Goal: Task Accomplishment & Management: Manage account settings

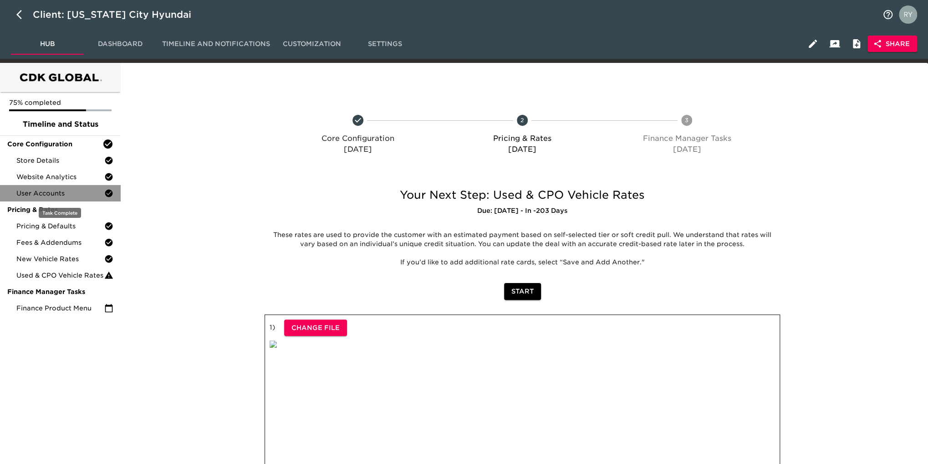
click at [60, 195] on span "User Accounts" at bounding box center [60, 193] width 88 height 9
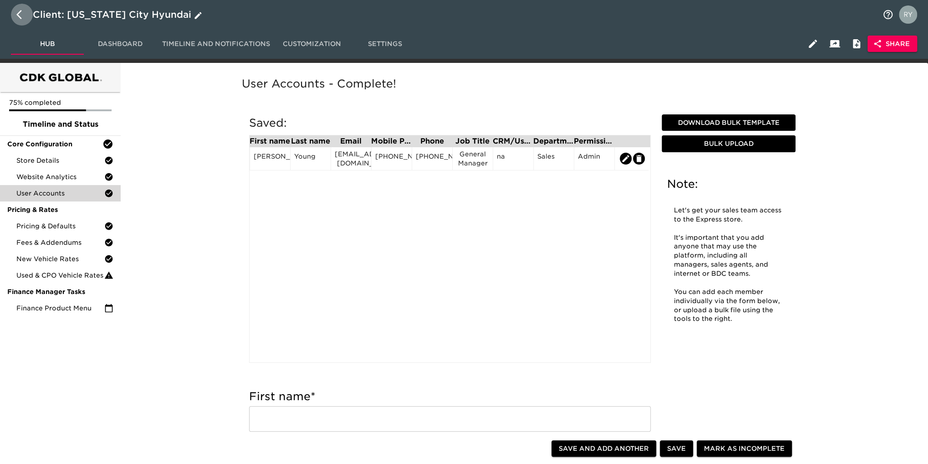
click at [19, 16] on icon "button" at bounding box center [18, 14] width 5 height 9
select select "10"
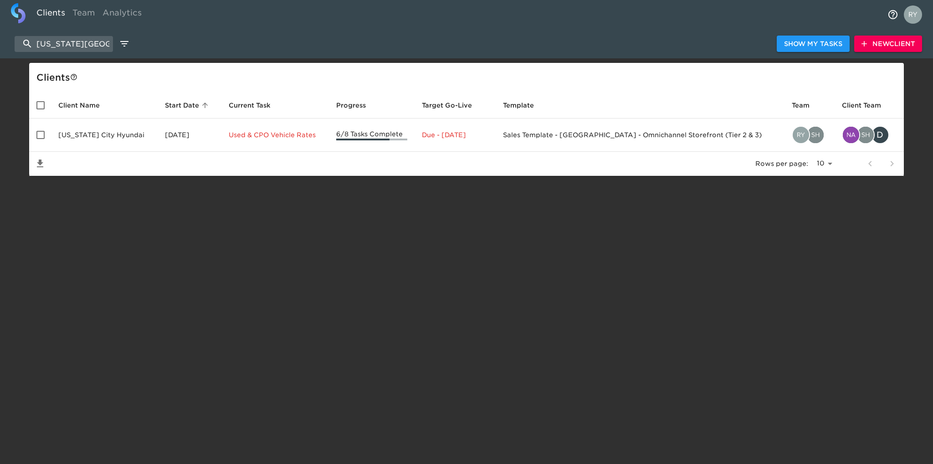
drag, startPoint x: 85, startPoint y: 41, endPoint x: 24, endPoint y: 33, distance: 61.5
click at [24, 33] on div "[US_STATE] city Show My Tasks New Client" at bounding box center [466, 43] width 933 height 29
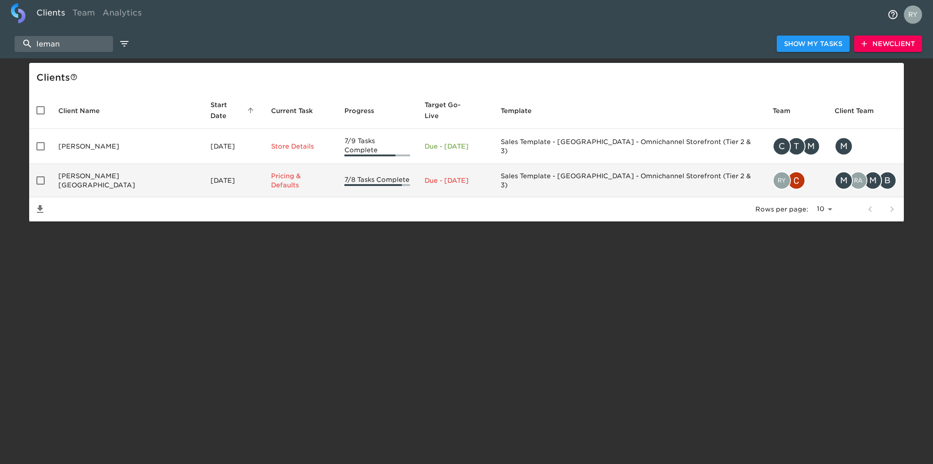
type input "leman"
click at [108, 170] on td "[PERSON_NAME][GEOGRAPHIC_DATA]" at bounding box center [127, 180] width 152 height 33
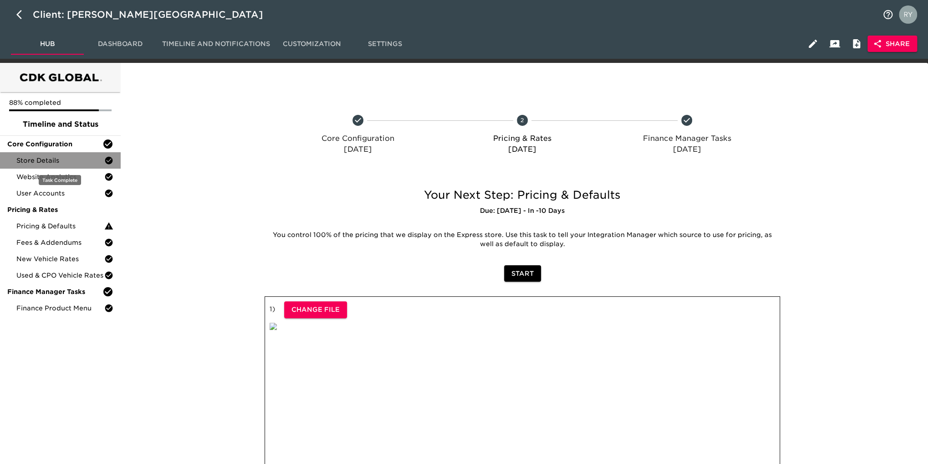
click at [54, 161] on span "Store Details" at bounding box center [60, 160] width 88 height 9
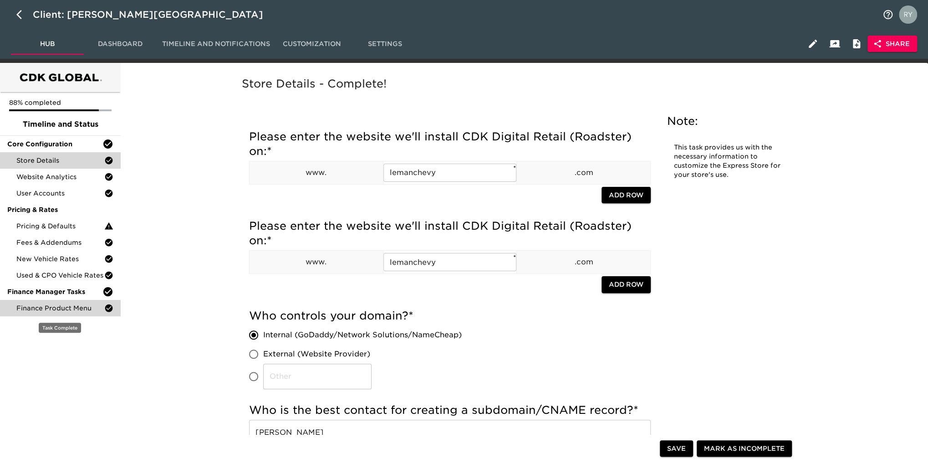
click at [43, 307] on span "Finance Product Menu" at bounding box center [60, 307] width 88 height 9
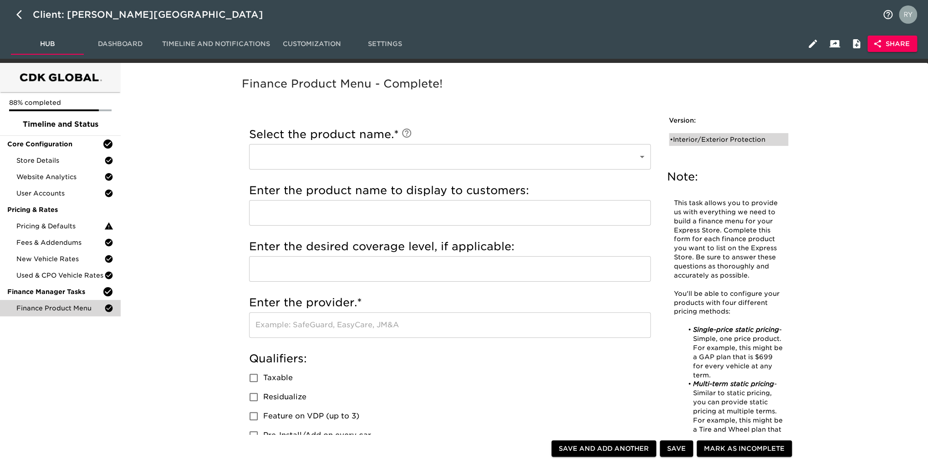
click at [725, 138] on div "• Interior/Exterior Protection" at bounding box center [722, 139] width 105 height 9
type input "Interior/Exterior Protection"
type input "Permaplate"
checkbox input "true"
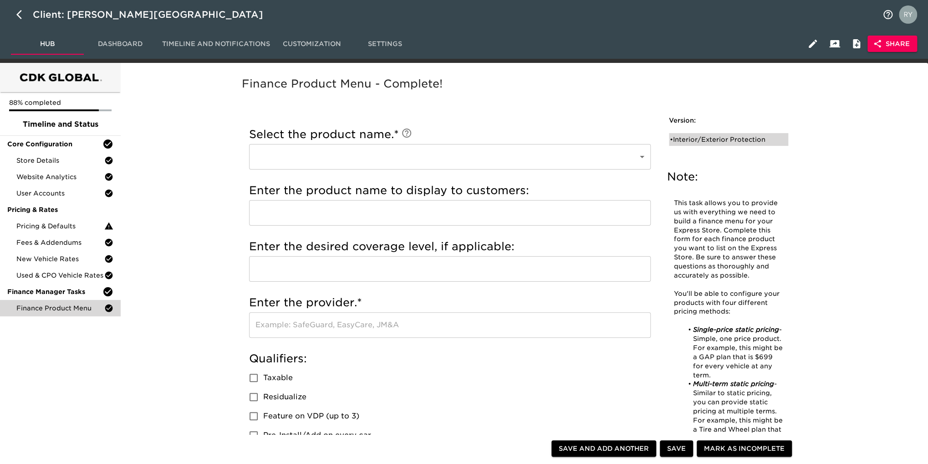
radio input "true"
type input "1795"
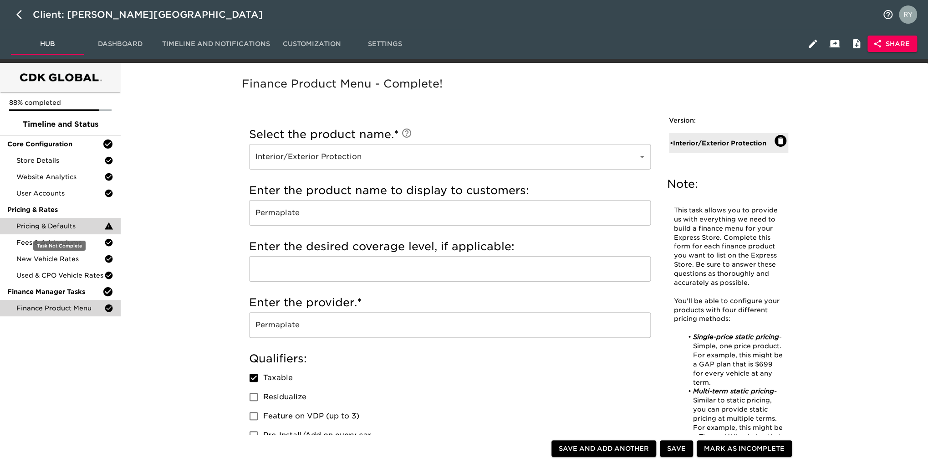
click at [31, 225] on span "Pricing & Defaults" at bounding box center [60, 225] width 88 height 9
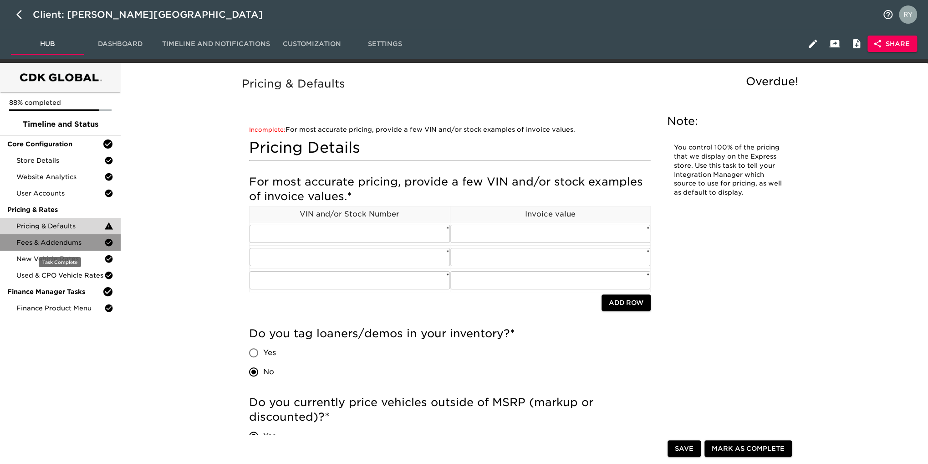
click at [37, 246] on span "Fees & Addendums" at bounding box center [60, 242] width 88 height 9
